Goal: Obtain resource: Download file/media

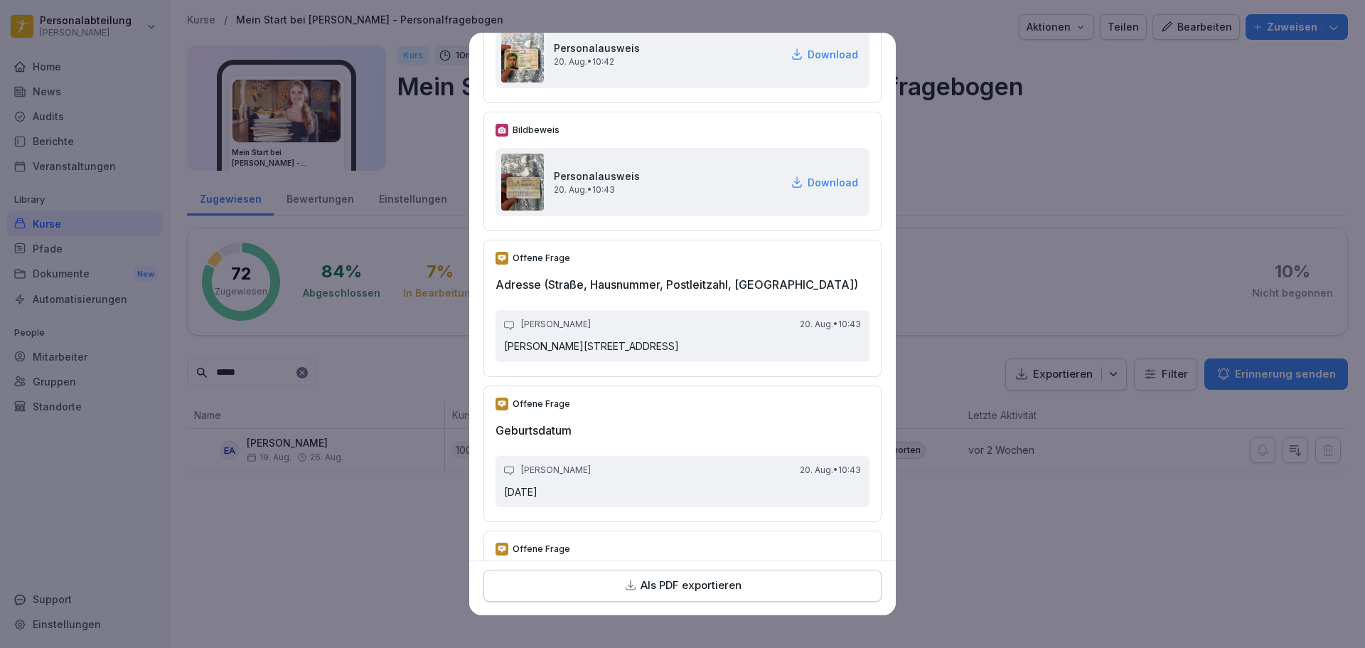
scroll to position [569, 0]
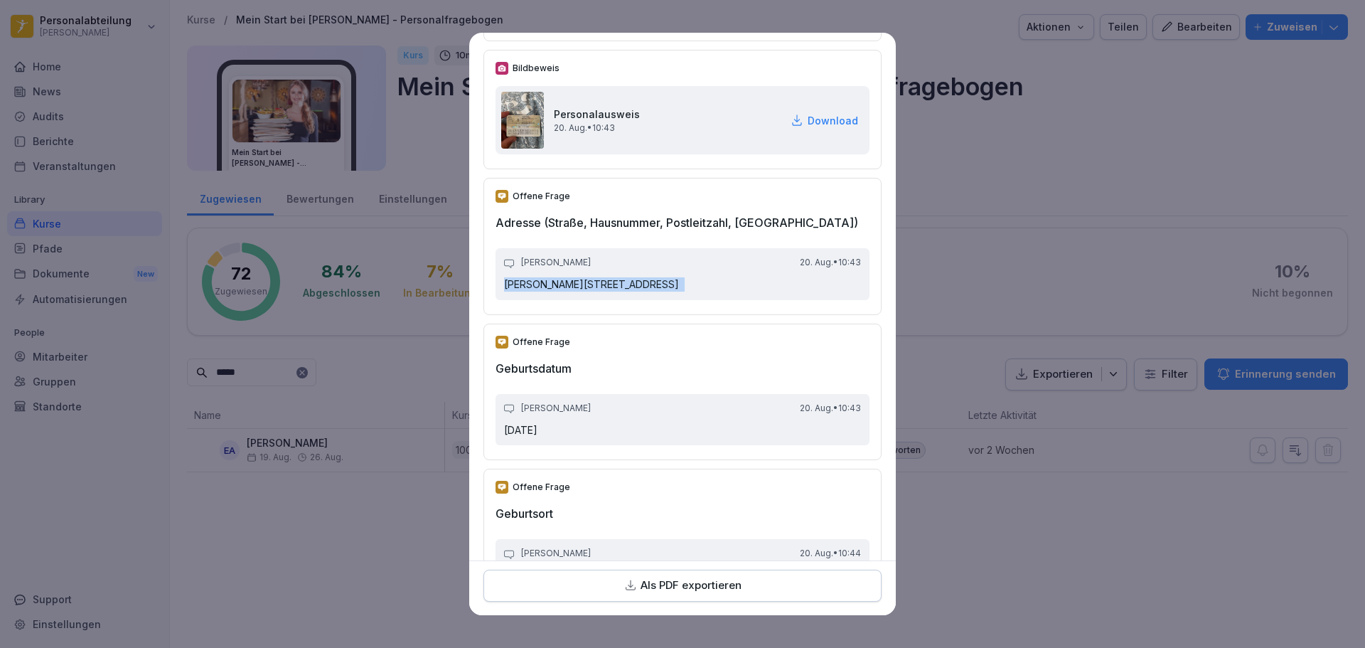
drag, startPoint x: 702, startPoint y: 283, endPoint x: 486, endPoint y: 281, distance: 216.1
click at [486, 281] on div "Offene Frage Adresse (Straße, Hausnummer, Postleitzahl, [GEOGRAPHIC_DATA]) [PER…" at bounding box center [682, 246] width 398 height 136
copy p "[PERSON_NAME][STREET_ADDRESS]"
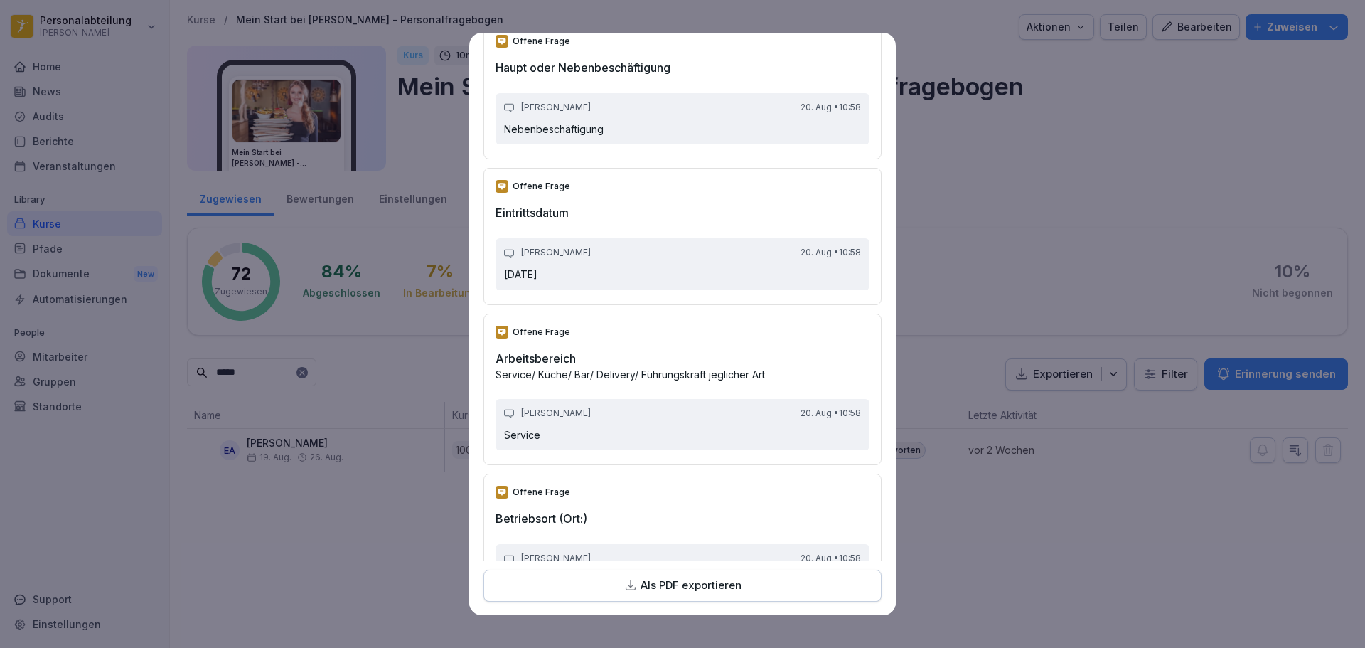
scroll to position [2867, 0]
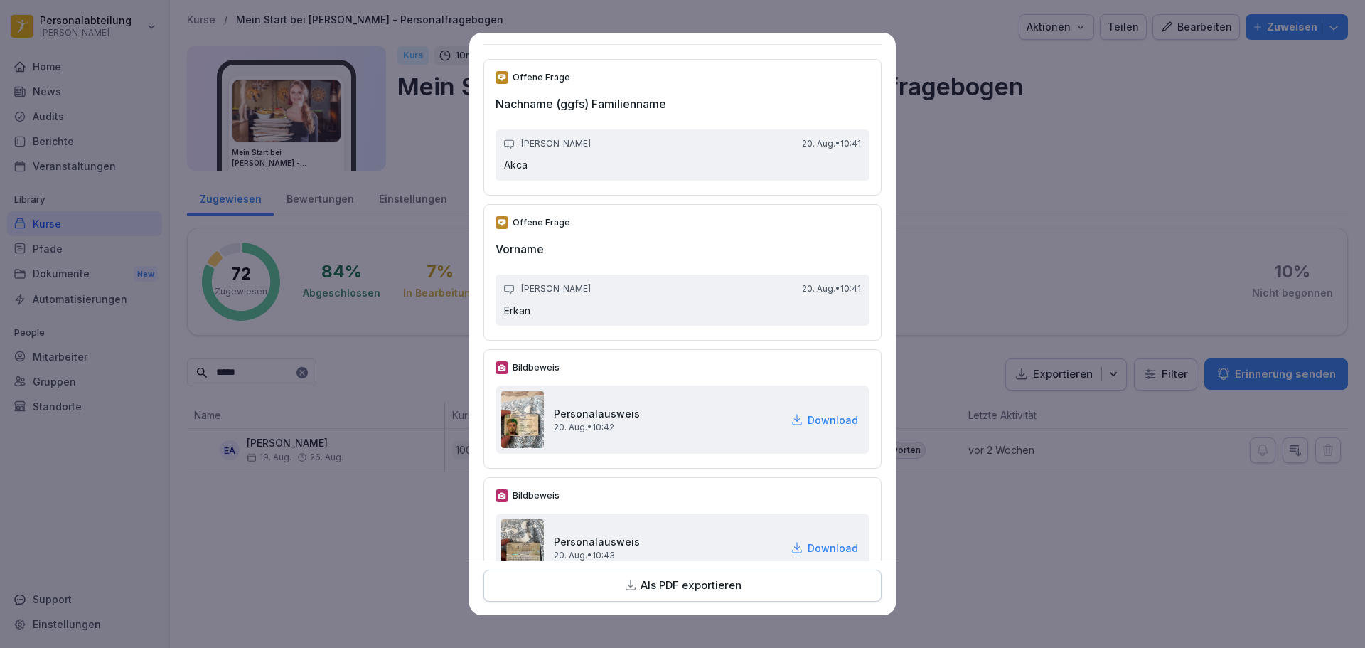
scroll to position [213, 0]
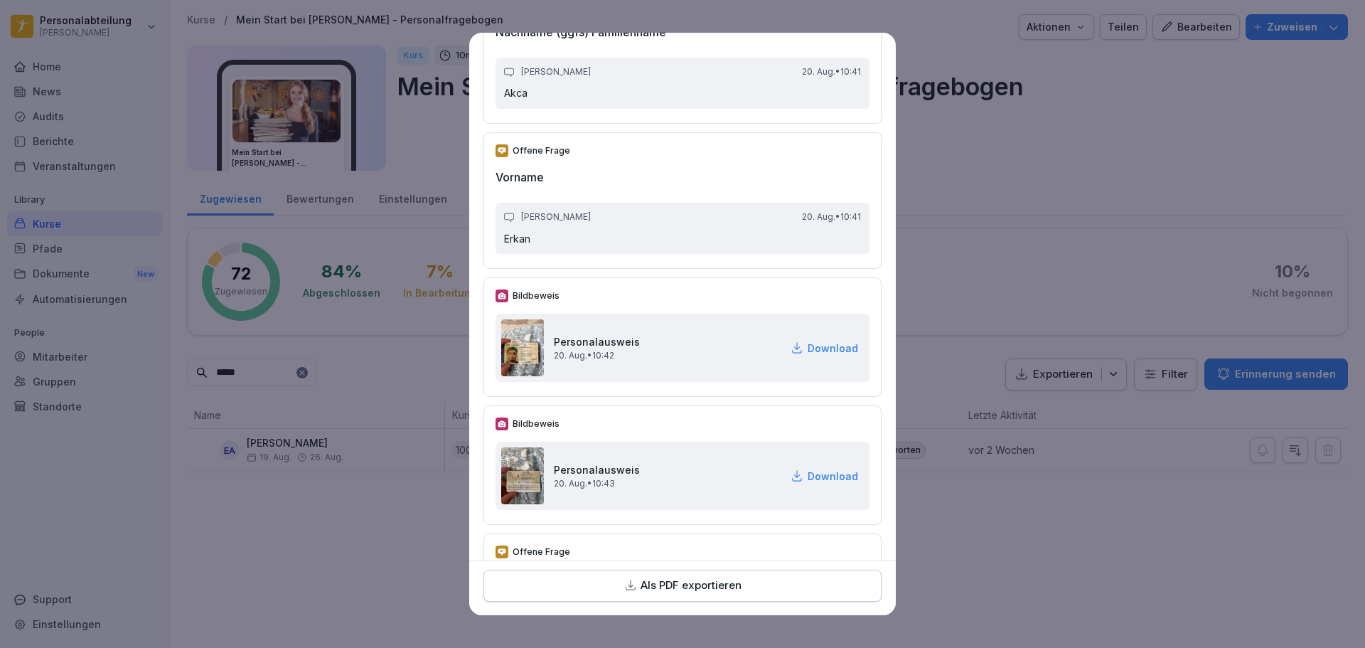
click at [820, 341] on p "Download" at bounding box center [832, 347] width 50 height 15
click at [807, 476] on p "Download" at bounding box center [832, 475] width 50 height 15
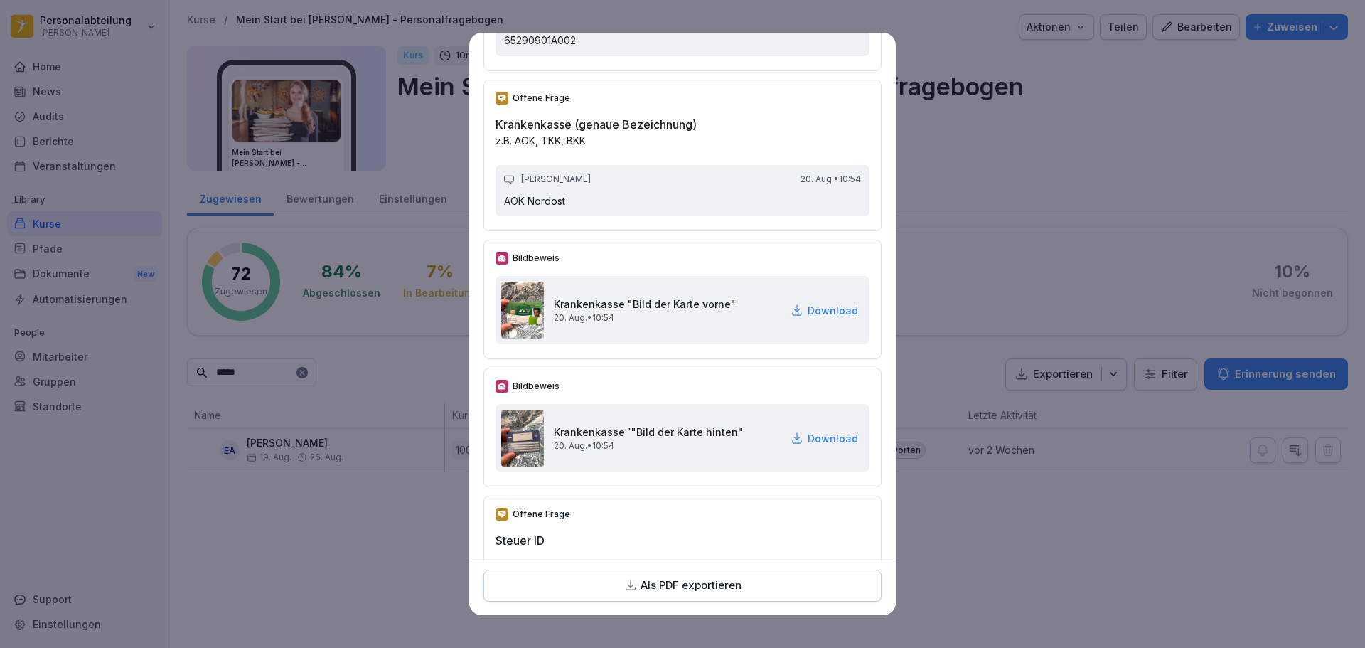
scroll to position [1990, 0]
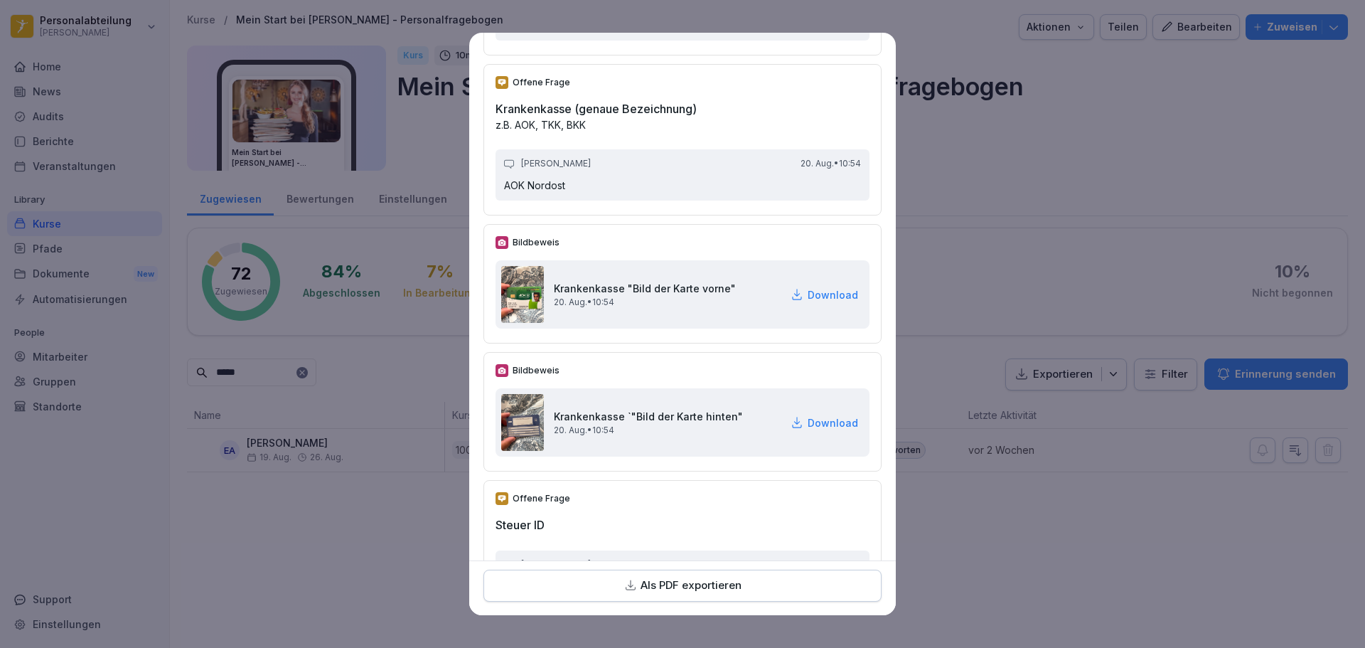
drag, startPoint x: 812, startPoint y: 295, endPoint x: 812, endPoint y: 370, distance: 75.3
click at [812, 295] on p "Download" at bounding box center [832, 294] width 50 height 15
click at [828, 422] on p "Download" at bounding box center [832, 422] width 50 height 15
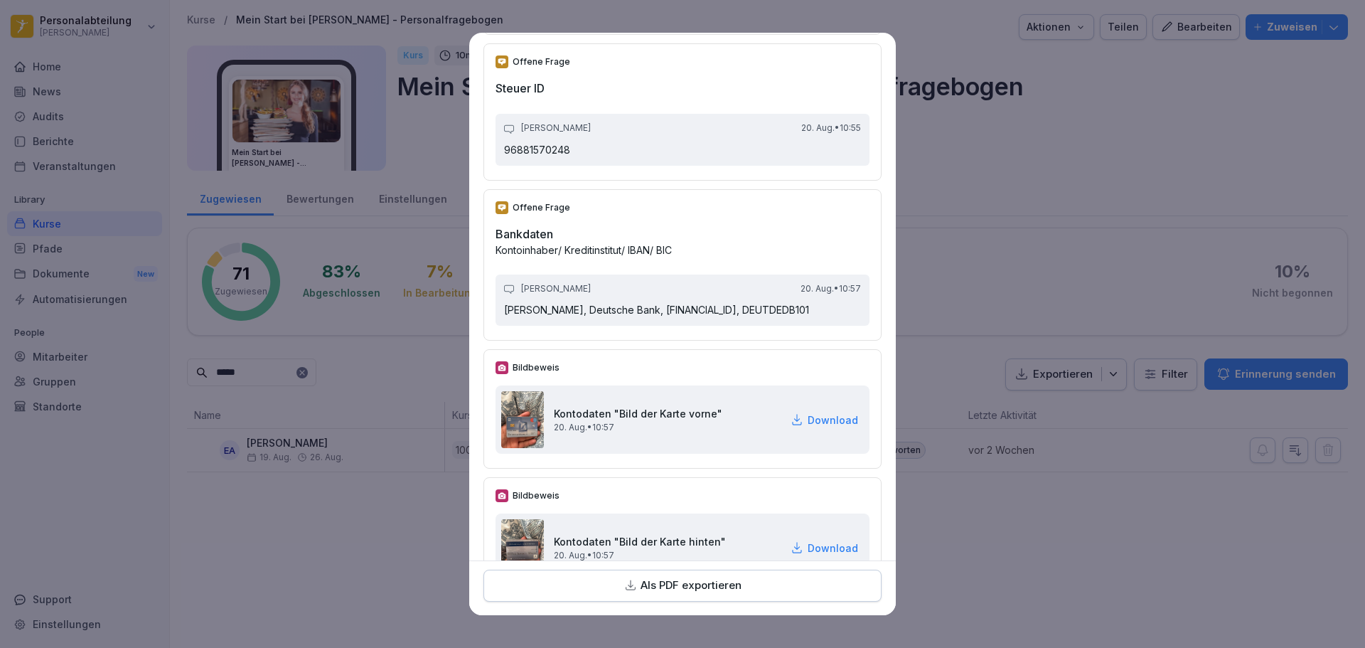
scroll to position [2488, 0]
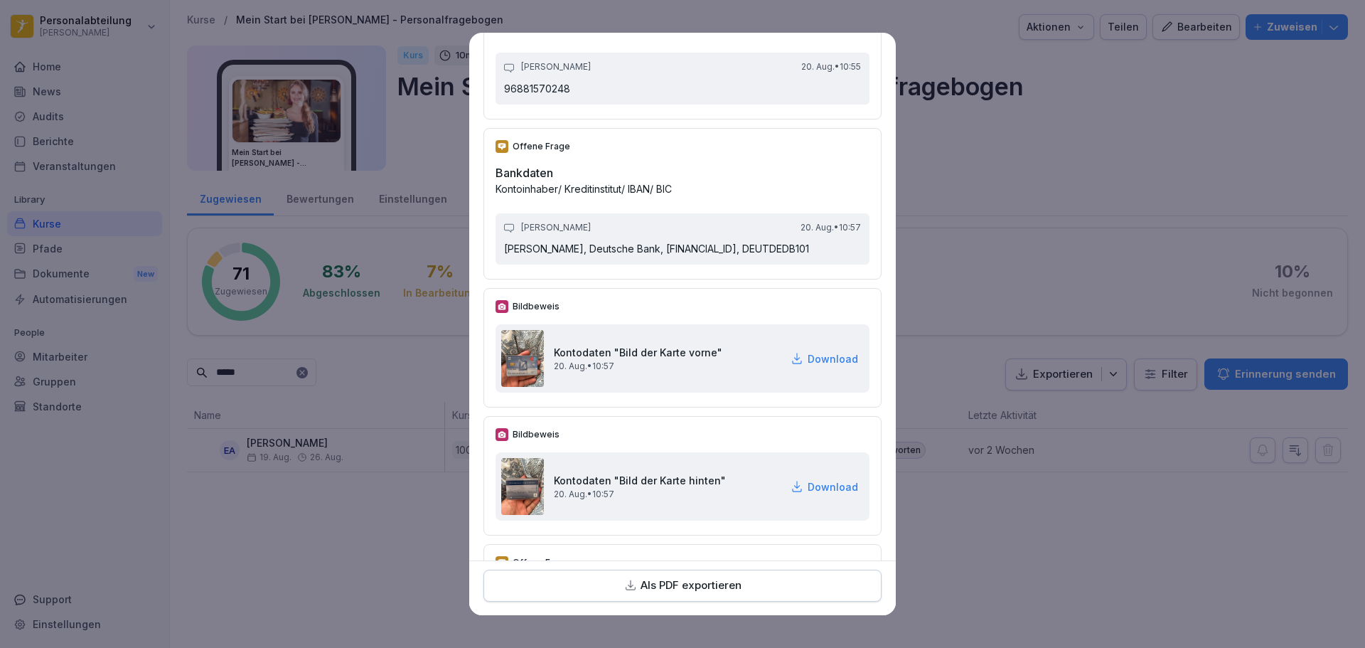
drag, startPoint x: 786, startPoint y: 372, endPoint x: 806, endPoint y: 361, distance: 22.9
click at [790, 366] on div "Download" at bounding box center [824, 358] width 68 height 15
click at [807, 494] on p "Download" at bounding box center [832, 486] width 50 height 15
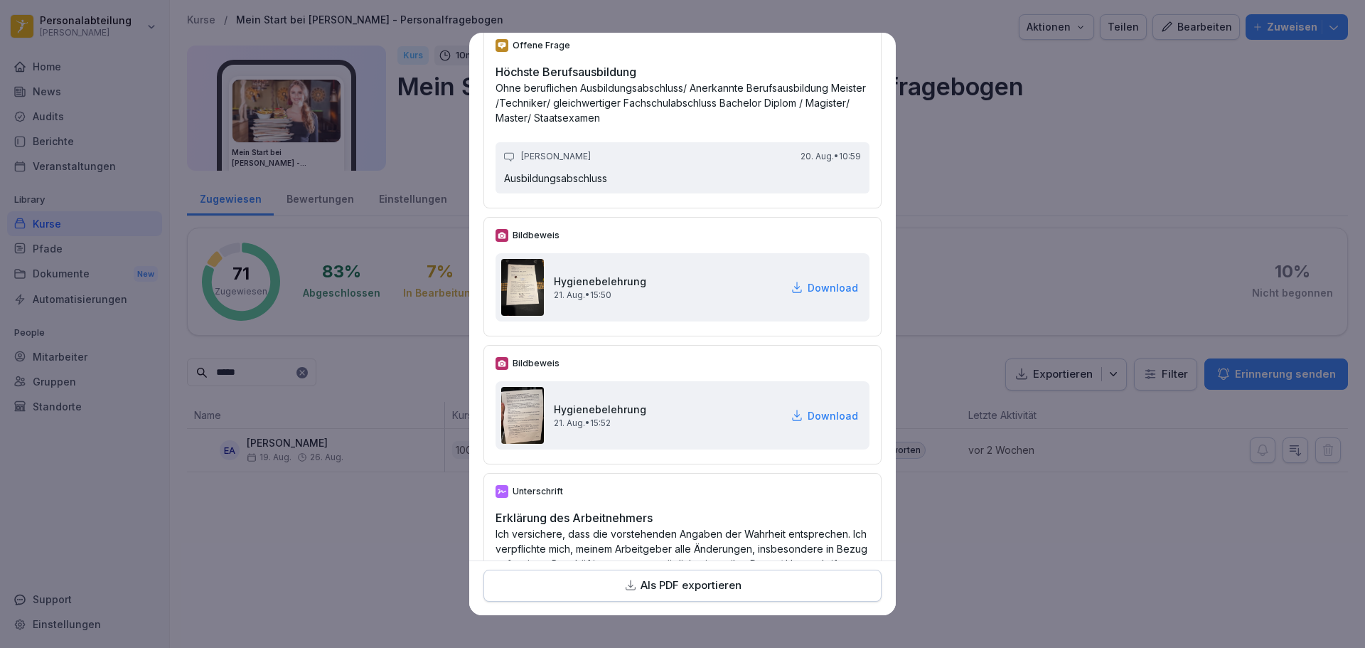
scroll to position [4122, 0]
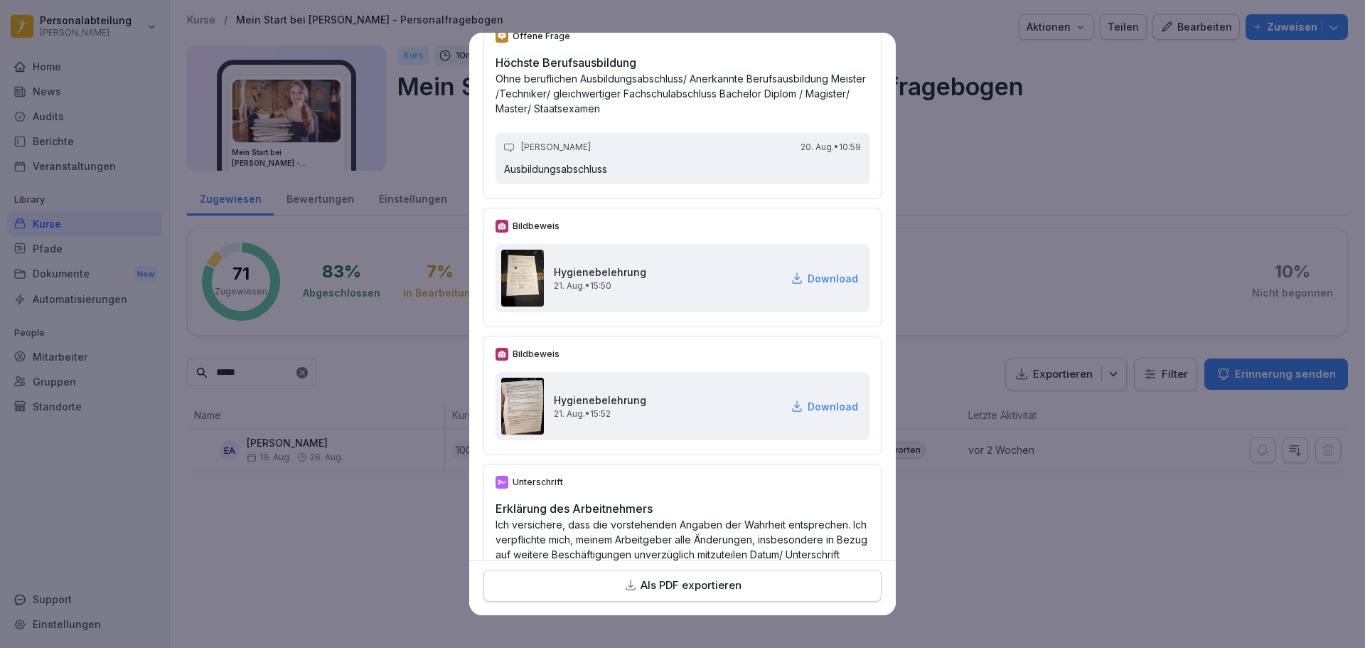
click at [810, 286] on p "Download" at bounding box center [832, 278] width 50 height 15
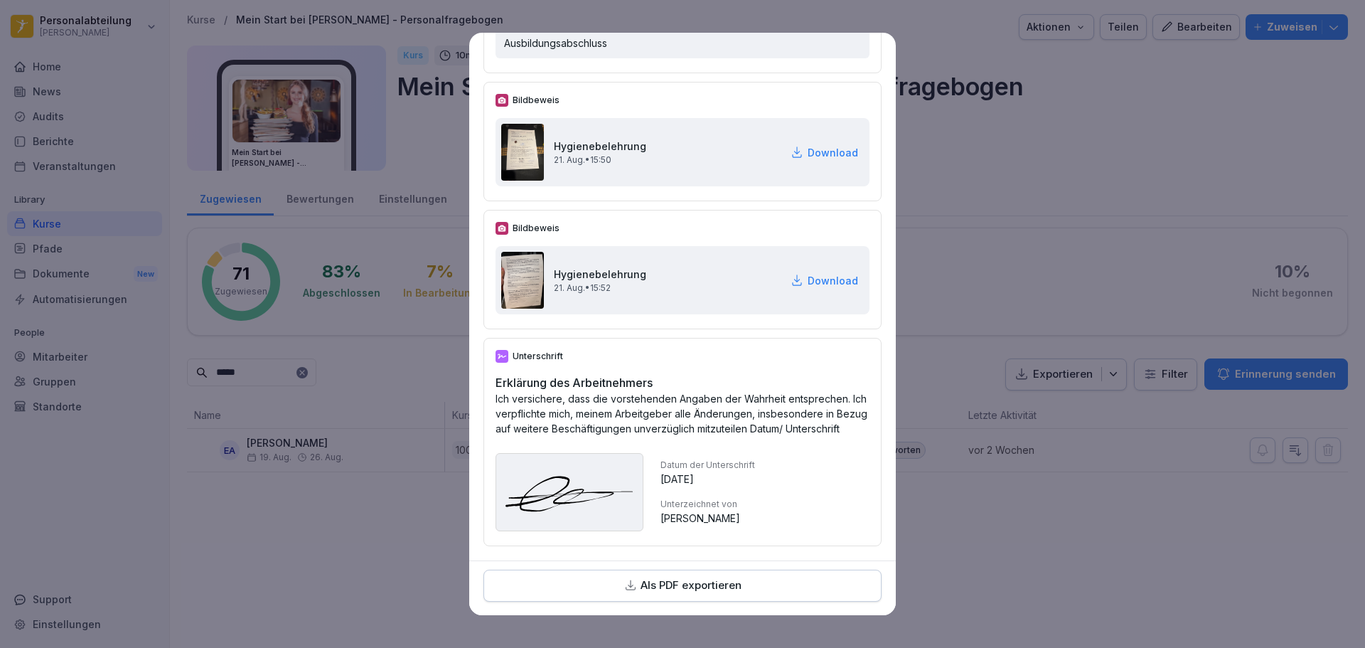
scroll to position [3862, 0]
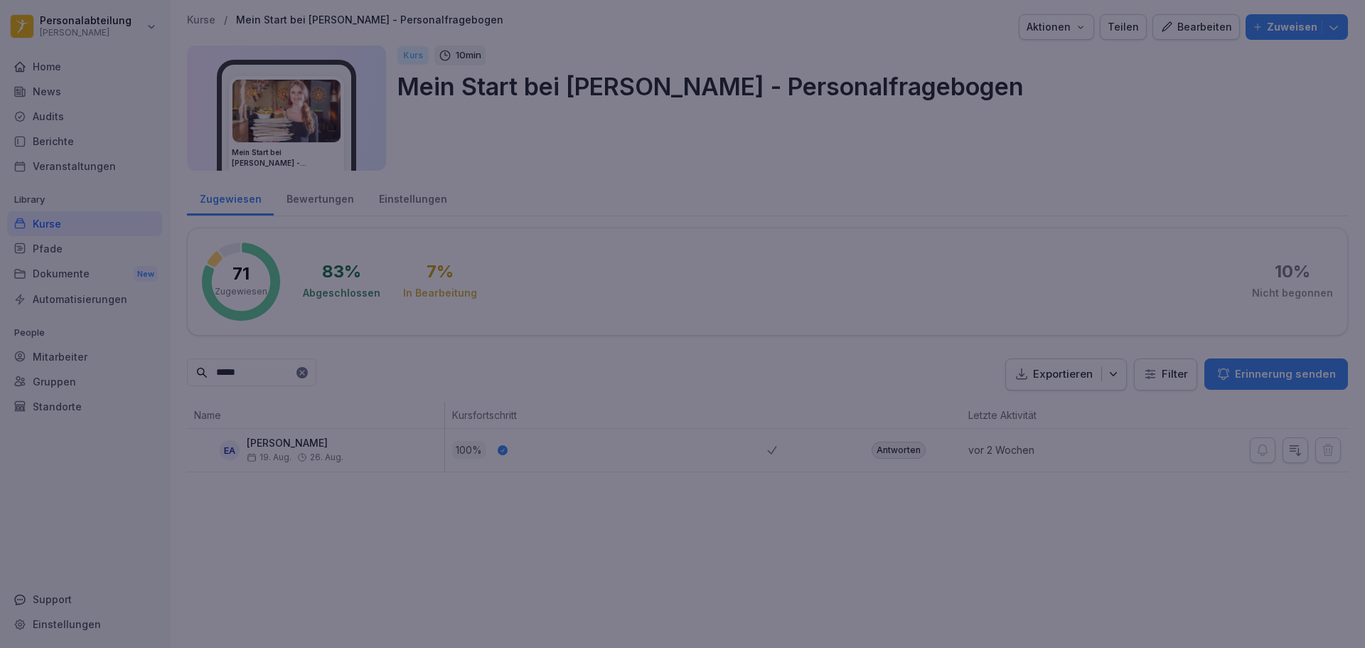
drag, startPoint x: 430, startPoint y: 525, endPoint x: 171, endPoint y: 353, distance: 310.3
click at [430, 523] on div at bounding box center [682, 324] width 1365 height 648
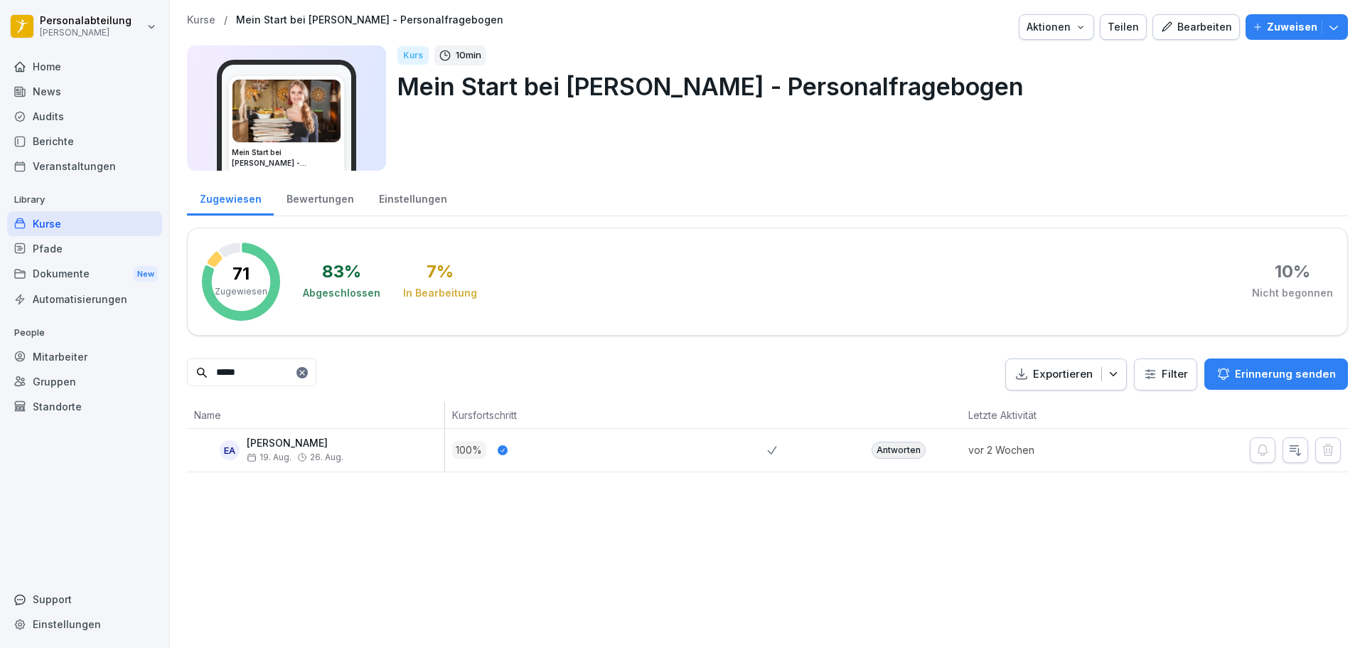
click at [64, 243] on div "Pfade" at bounding box center [84, 248] width 155 height 25
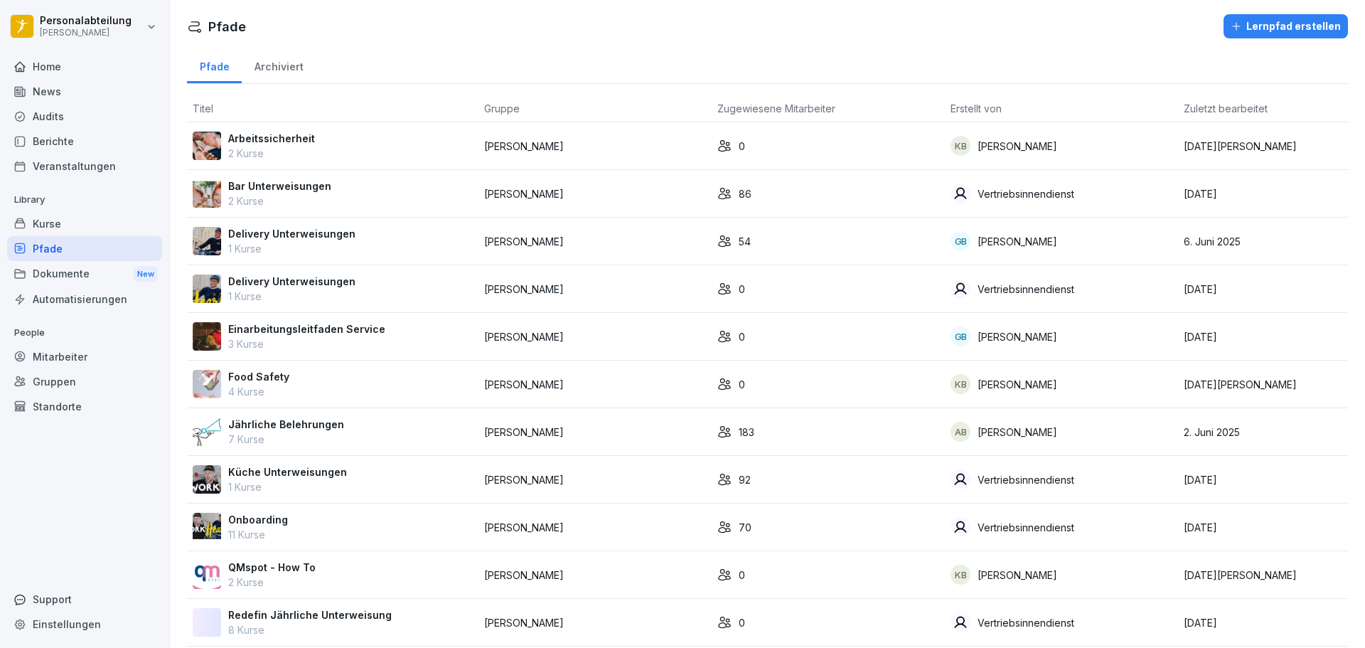
click at [290, 126] on td "Arbeitssicherheit 2 Kurse" at bounding box center [332, 146] width 291 height 48
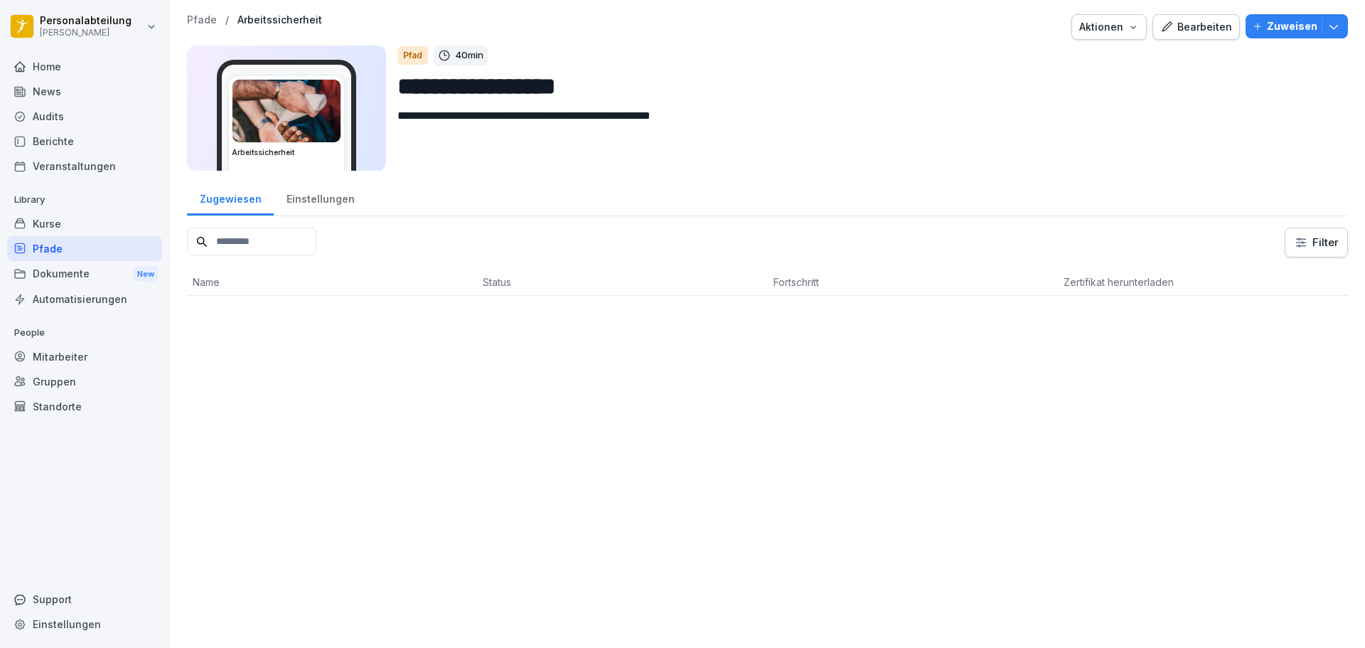
click at [254, 256] on div at bounding box center [251, 242] width 129 height 30
click at [256, 252] on input at bounding box center [251, 241] width 129 height 28
type input "*****"
click at [97, 254] on div "Pfade" at bounding box center [84, 248] width 155 height 25
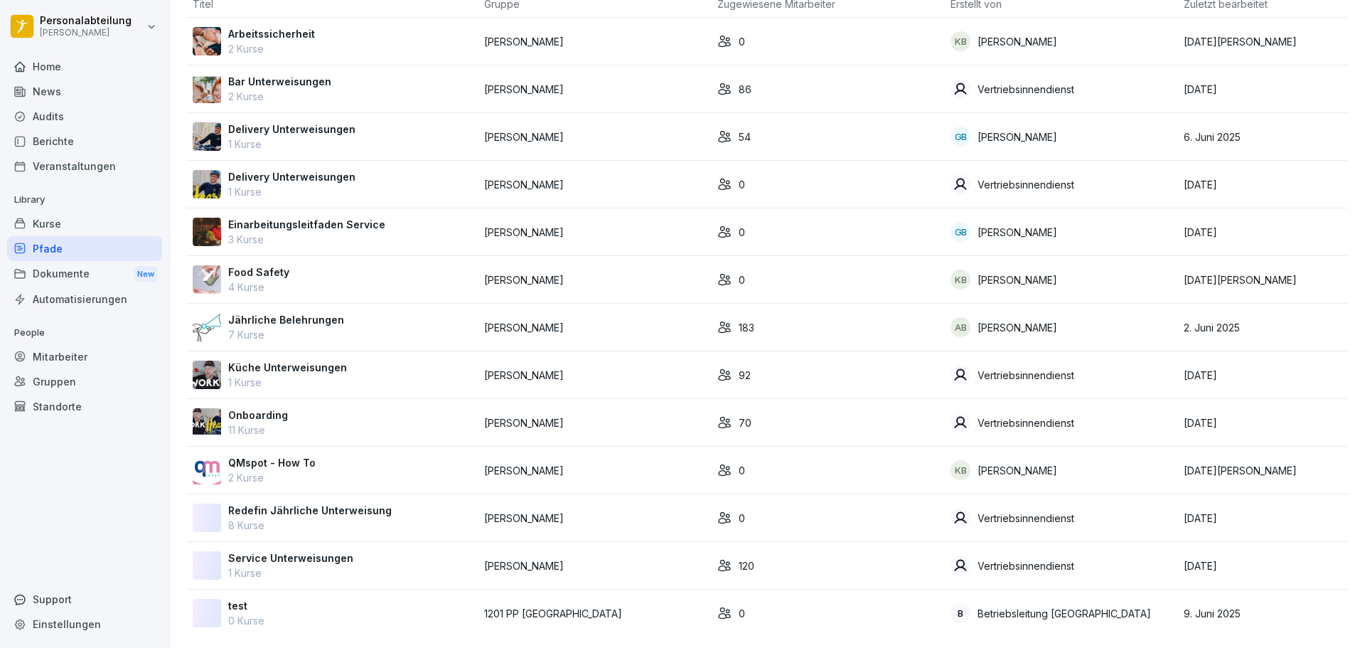
scroll to position [115, 0]
click at [264, 407] on p "Onboarding" at bounding box center [258, 414] width 60 height 15
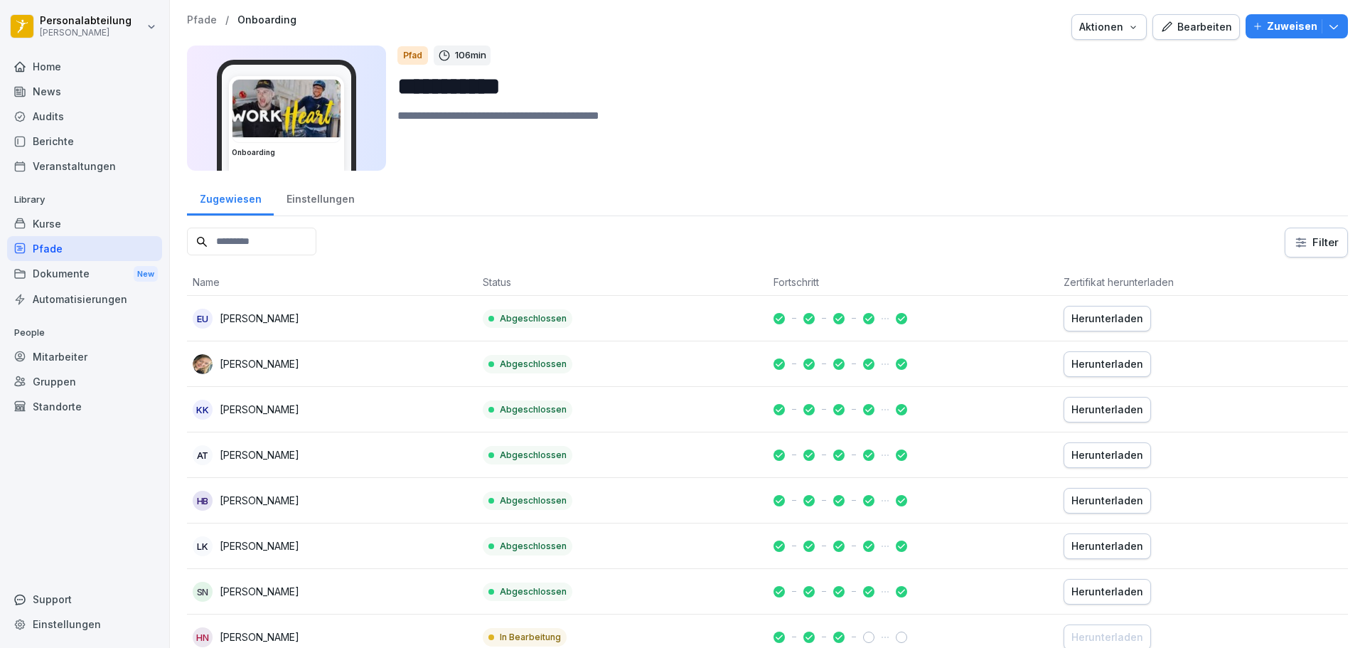
click at [272, 244] on input at bounding box center [251, 241] width 129 height 28
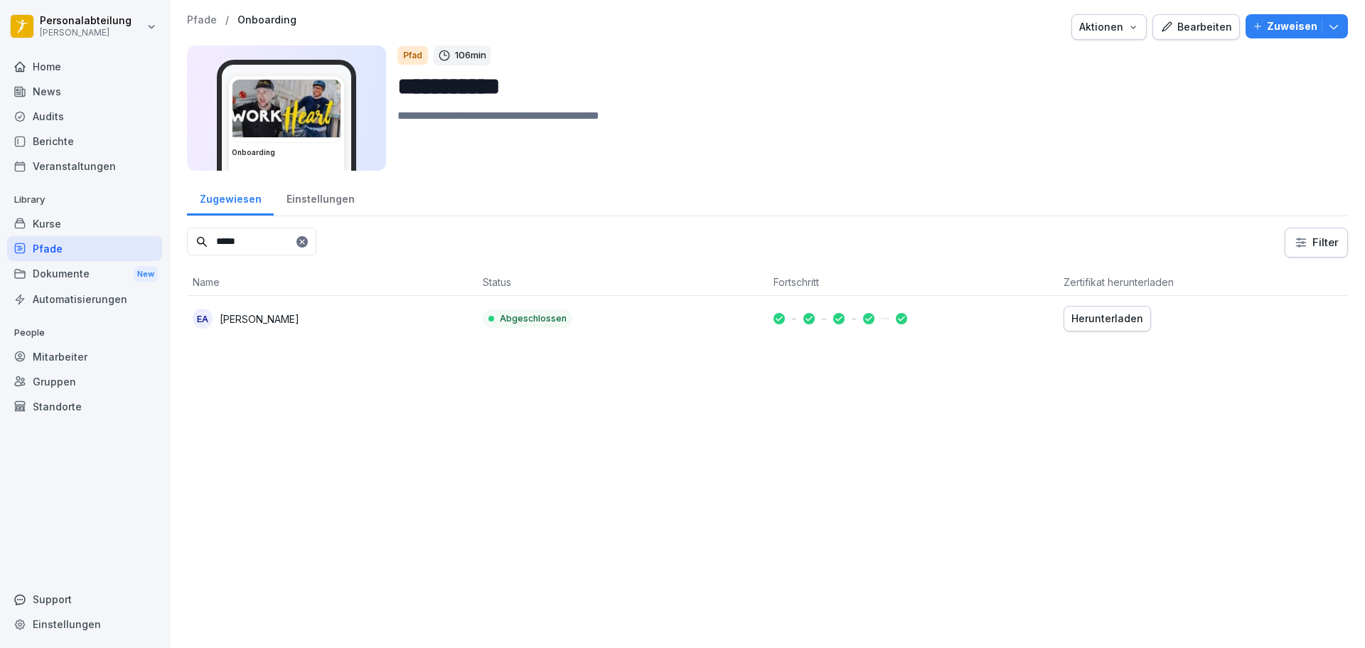
type input "*****"
click at [262, 313] on p "[PERSON_NAME]" at bounding box center [260, 318] width 80 height 15
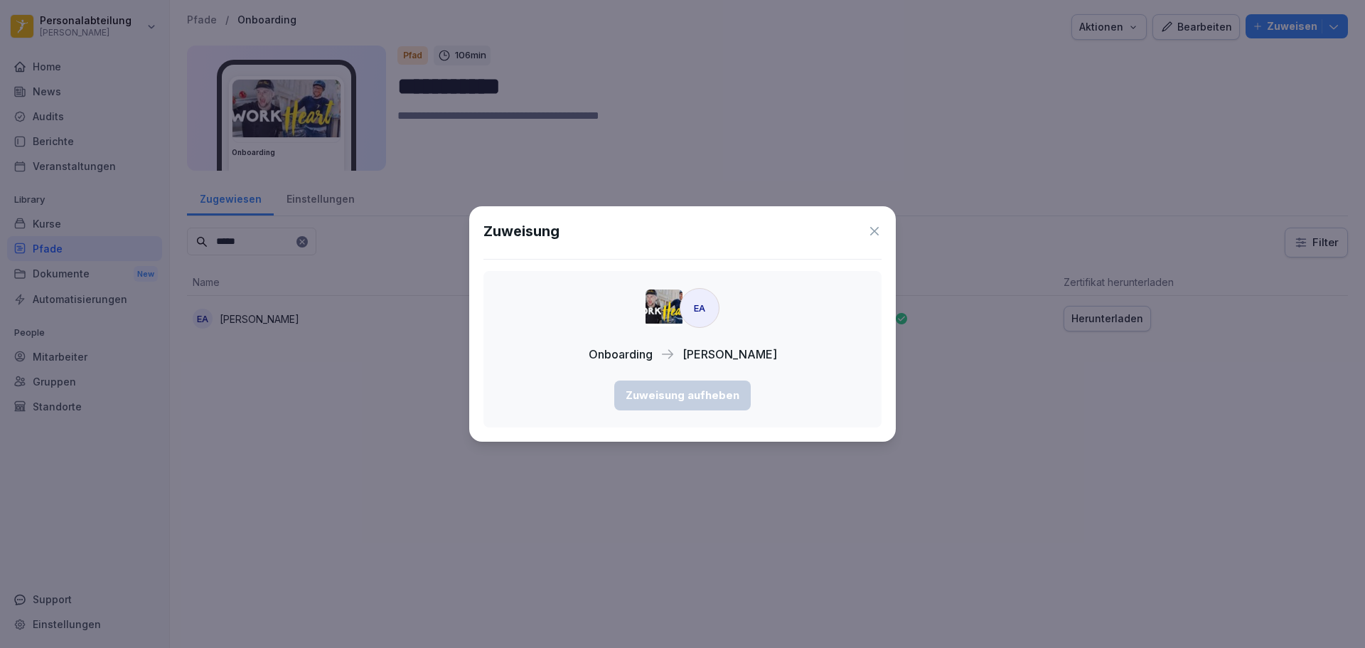
click at [872, 235] on icon at bounding box center [874, 231] width 14 height 14
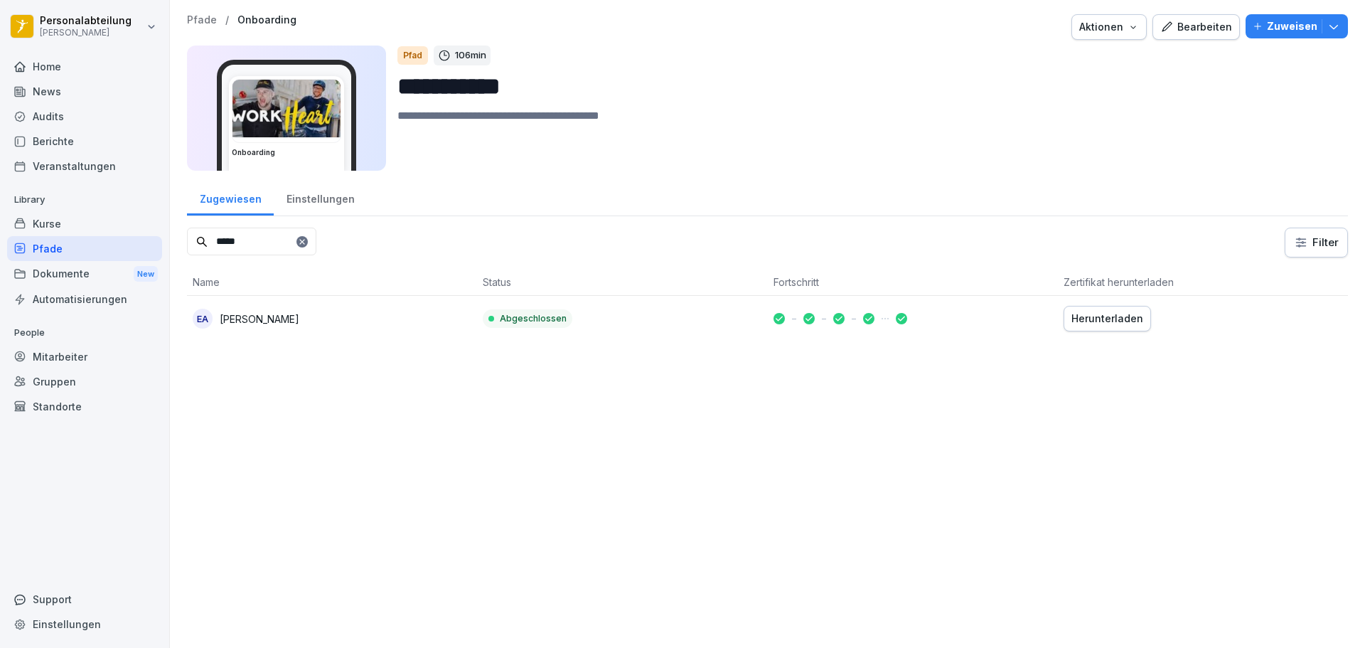
click at [1071, 322] on div "Herunterladen" at bounding box center [1107, 319] width 72 height 16
